Goal: Task Accomplishment & Management: Complete application form

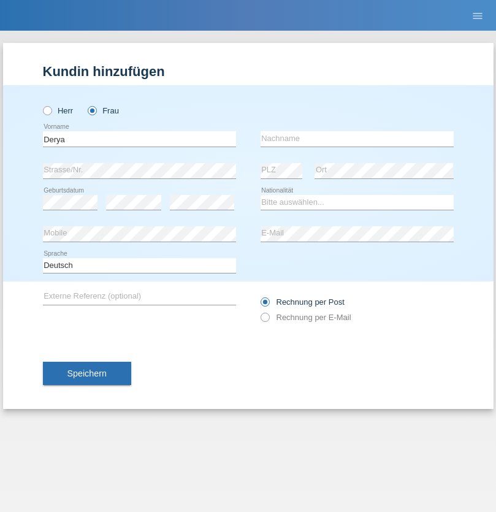
type input "Derya"
click at [357, 139] on input "text" at bounding box center [357, 138] width 193 height 15
type input "Yildiz"
select select "TR"
select select "C"
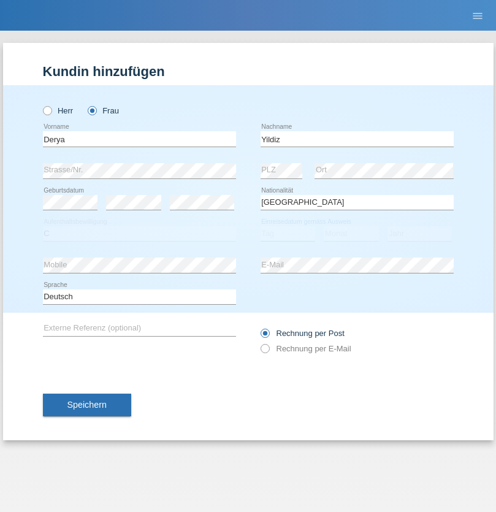
select select "02"
select select "10"
select select "2000"
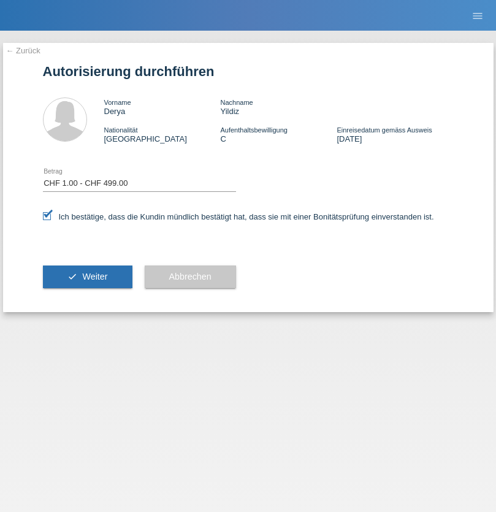
select select "1"
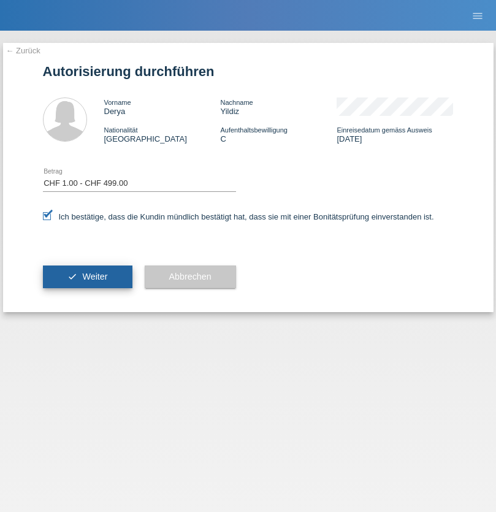
click at [87, 277] on span "Weiter" at bounding box center [94, 277] width 25 height 10
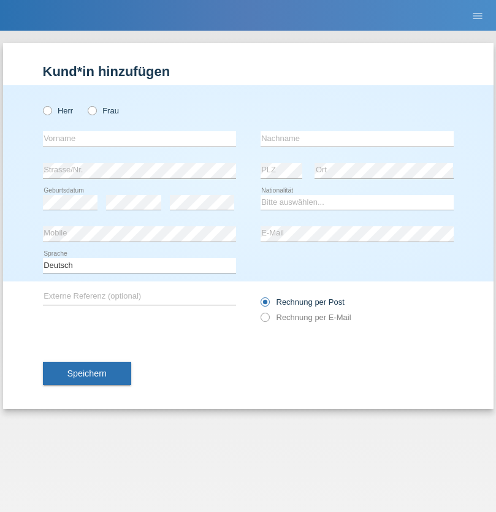
radio input "true"
click at [139, 139] on input "text" at bounding box center [139, 138] width 193 height 15
type input "[PERSON_NAME]"
click at [357, 139] on input "text" at bounding box center [357, 138] width 193 height 15
type input "Palmisano"
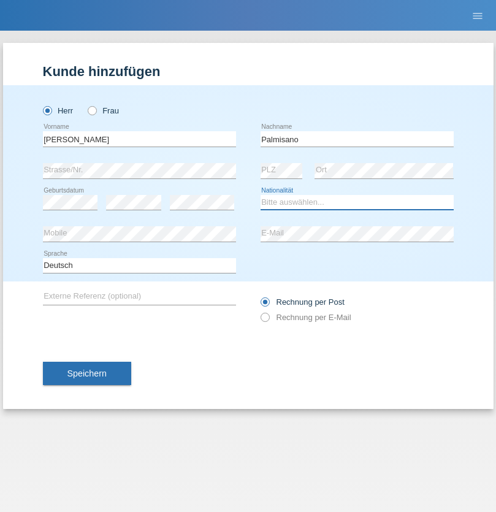
select select "CH"
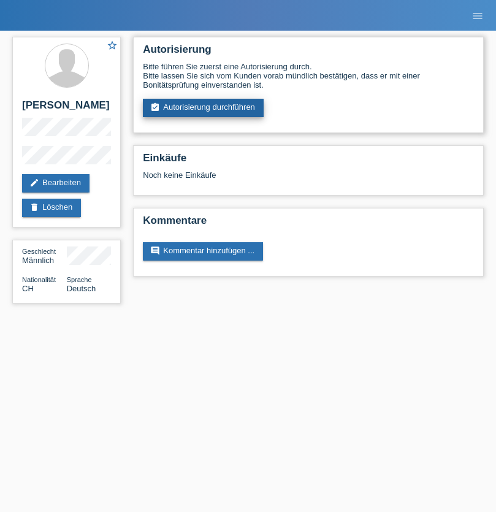
click at [204, 108] on link "assignment_turned_in Autorisierung durchführen" at bounding box center [203, 108] width 121 height 18
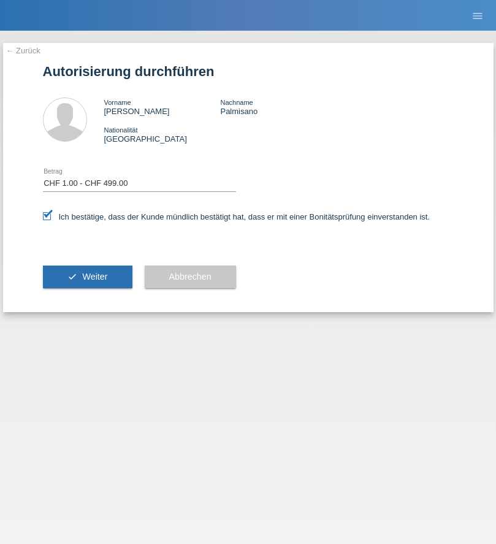
select select "1"
click at [87, 277] on span "Weiter" at bounding box center [94, 277] width 25 height 10
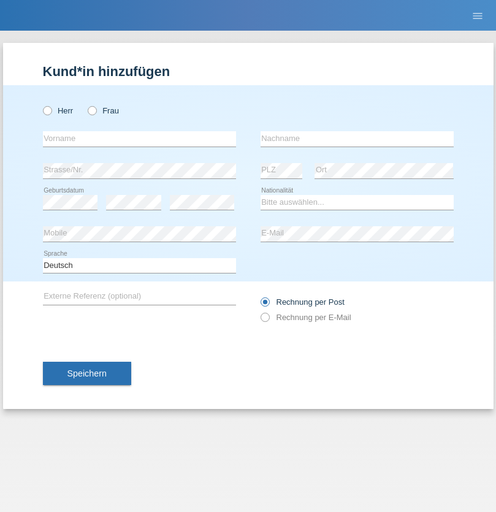
radio input "true"
click at [139, 139] on input "text" at bounding box center [139, 138] width 193 height 15
type input "[PERSON_NAME]"
click at [357, 139] on input "text" at bounding box center [357, 138] width 193 height 15
type input "Palmisano"
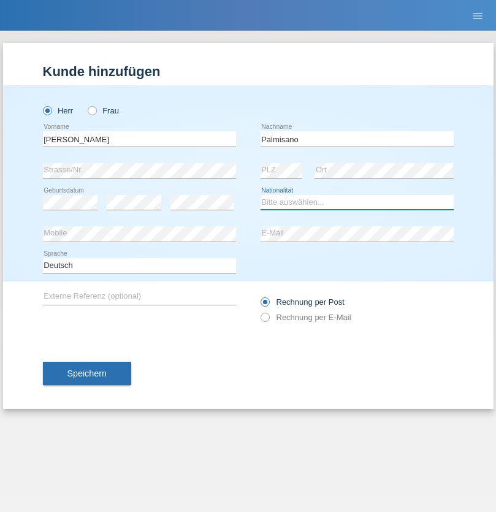
select select "CH"
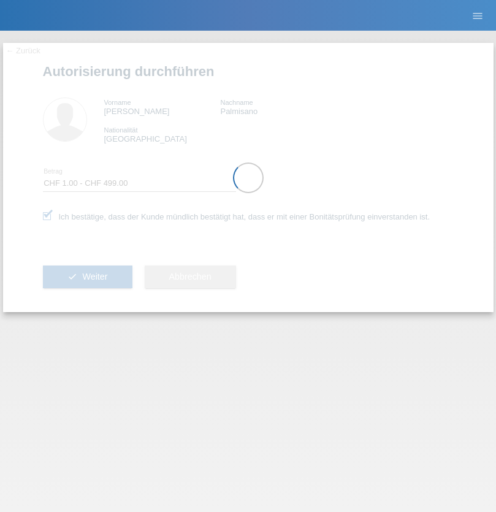
select select "1"
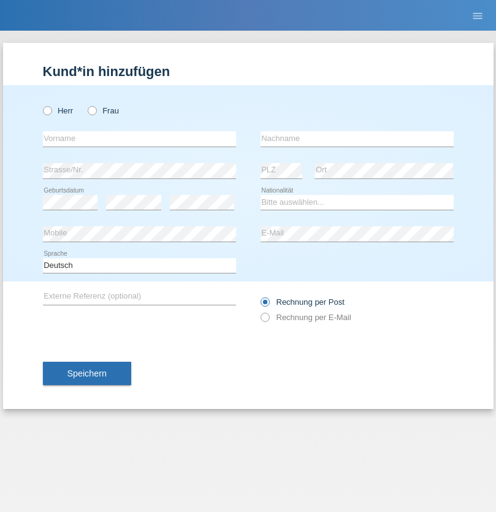
radio input "true"
click at [139, 139] on input "text" at bounding box center [139, 138] width 193 height 15
type input "[PERSON_NAME]"
click at [357, 139] on input "text" at bounding box center [357, 138] width 193 height 15
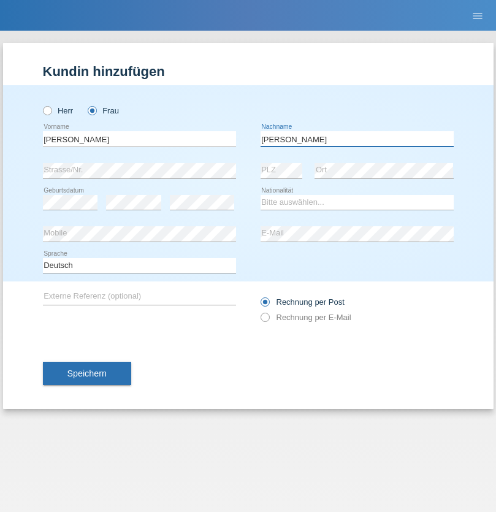
type input "[PERSON_NAME]"
select select "CH"
